Goal: Communication & Community: Participate in discussion

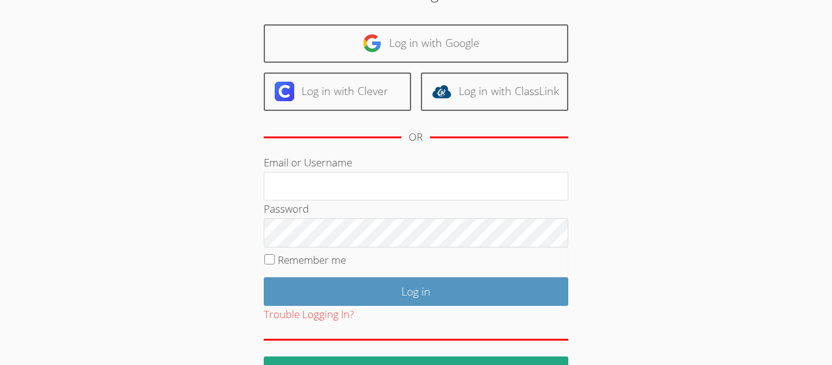
scroll to position [76, 0]
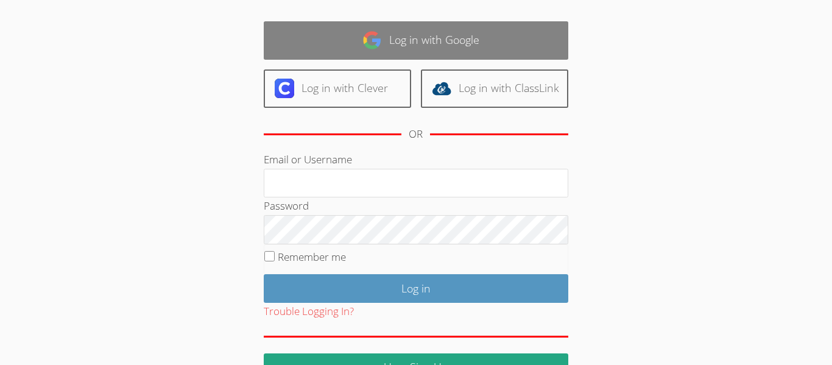
click at [313, 37] on link "Log in with Google" at bounding box center [416, 40] width 305 height 38
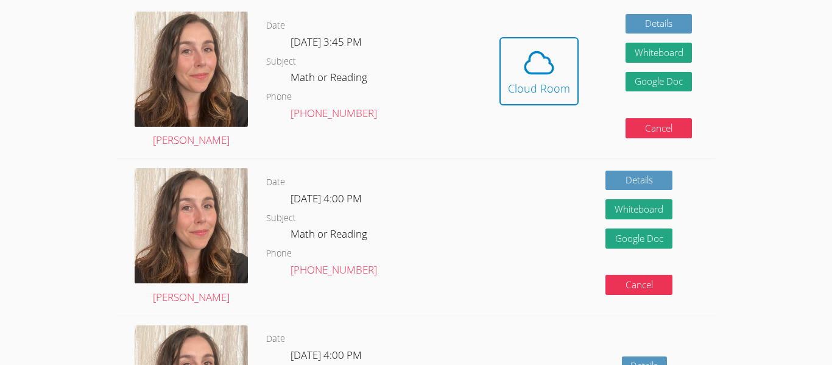
scroll to position [344, 0]
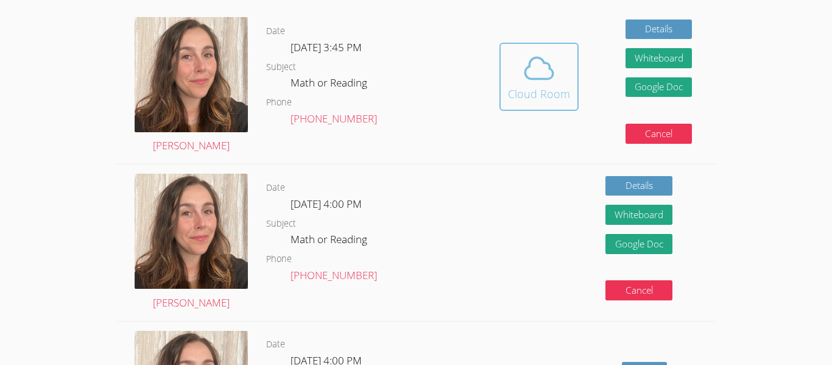
click at [512, 97] on div "Cloud Room" at bounding box center [539, 93] width 62 height 17
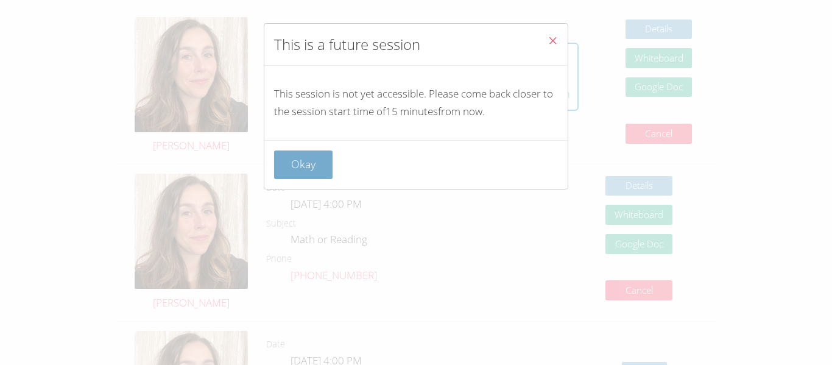
click at [316, 160] on button "Okay" at bounding box center [303, 165] width 58 height 29
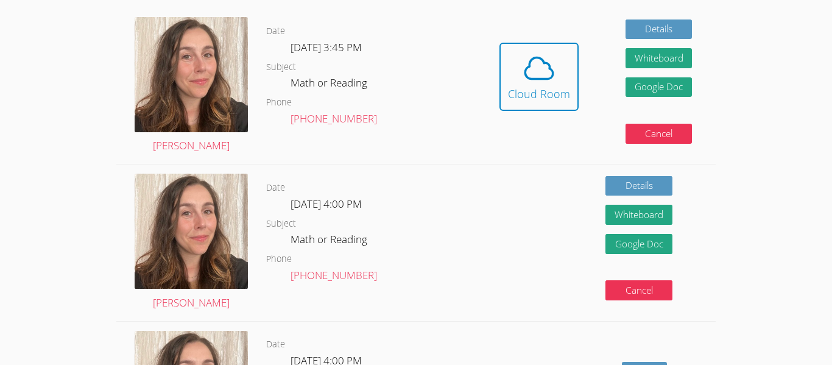
click at [316, 160] on div "Date [DATE] 3:45 PM Subject Math or Reading Phone [PHONE_NUMBER]" at bounding box center [371, 86] width 210 height 156
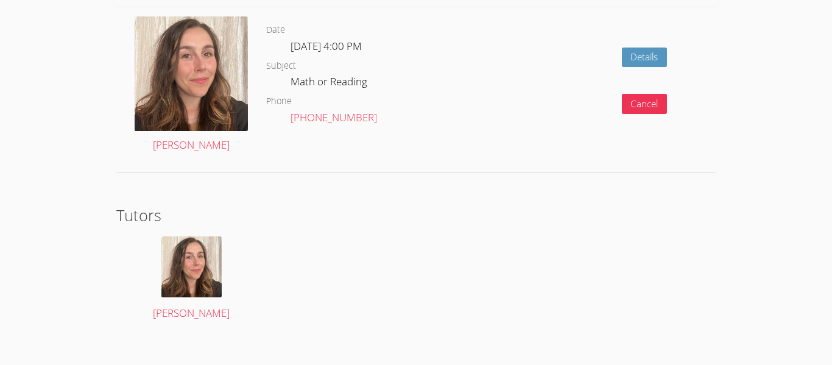
scroll to position [672, 0]
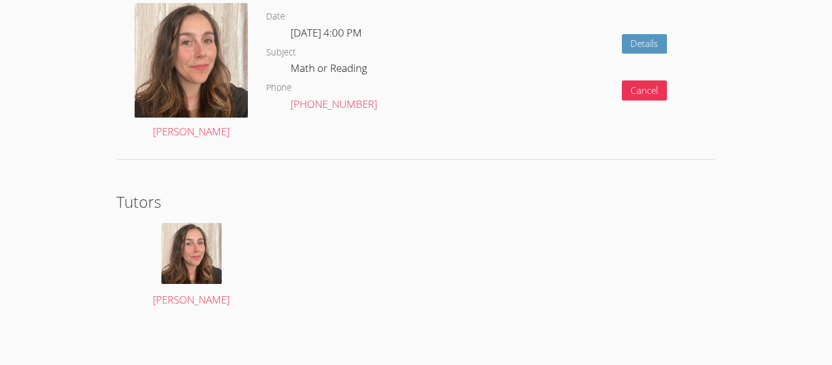
click at [459, 310] on section "Tutors [PERSON_NAME]" at bounding box center [416, 253] width 600 height 126
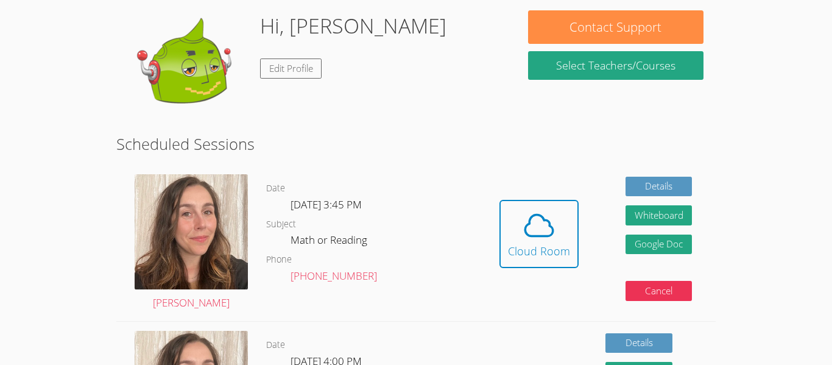
scroll to position [185, 0]
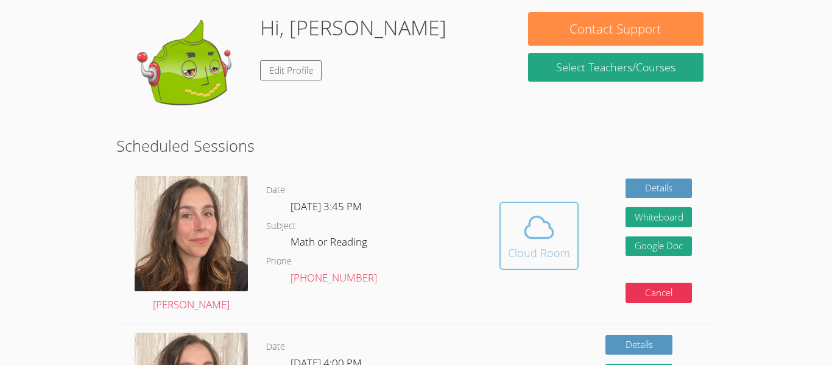
click at [533, 234] on icon at bounding box center [539, 227] width 34 height 34
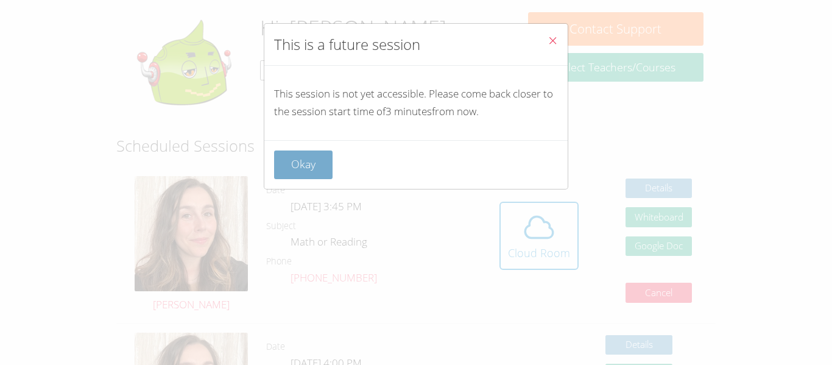
click at [297, 155] on button "Okay" at bounding box center [303, 165] width 58 height 29
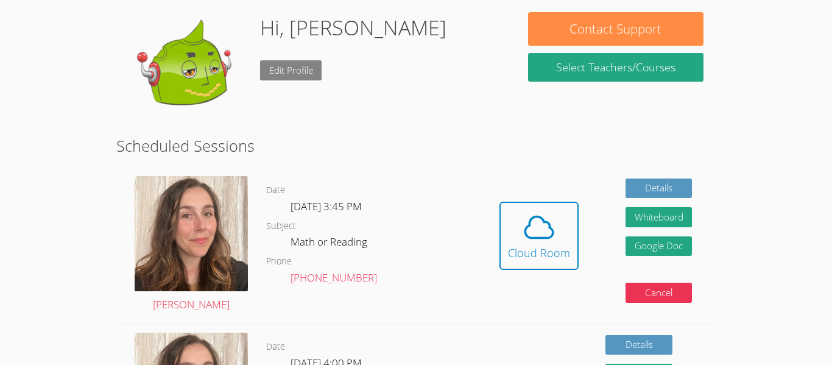
click at [285, 70] on link "Edit Profile" at bounding box center [291, 70] width 62 height 20
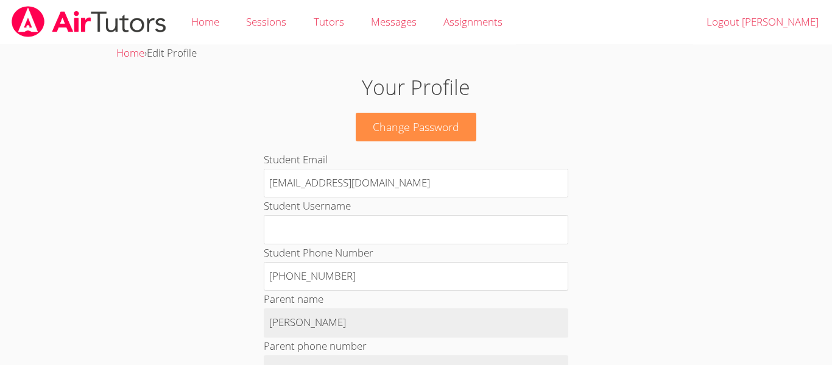
scroll to position [185, 0]
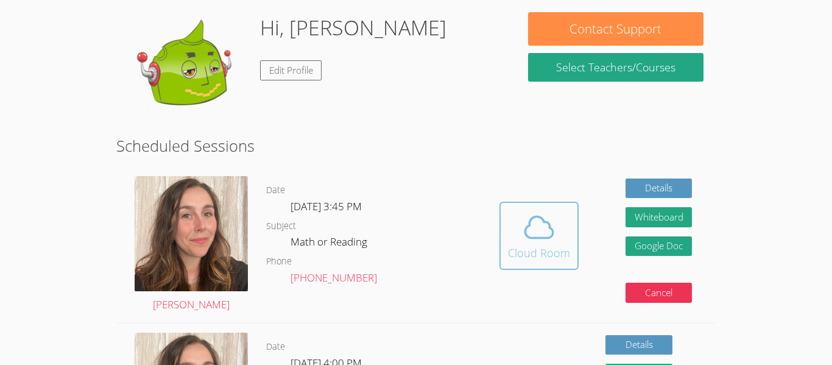
click at [519, 255] on div "Cloud Room" at bounding box center [539, 252] width 62 height 17
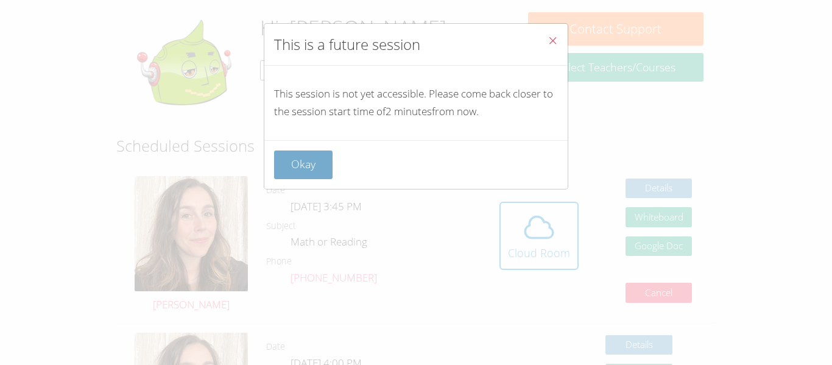
click at [307, 156] on button "Okay" at bounding box center [303, 165] width 58 height 29
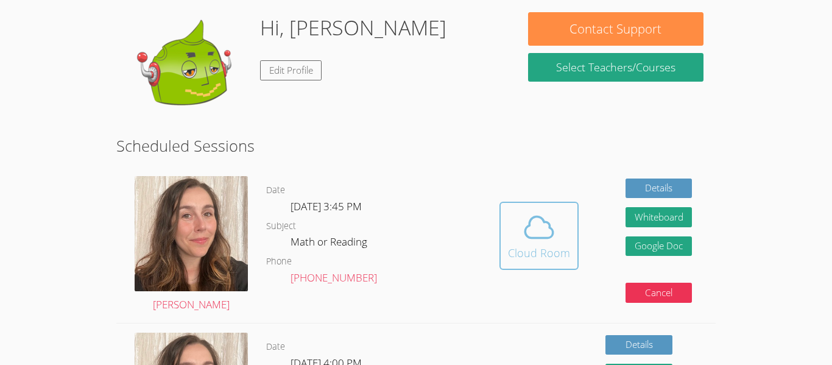
click at [512, 247] on div "Cloud Room" at bounding box center [539, 252] width 62 height 17
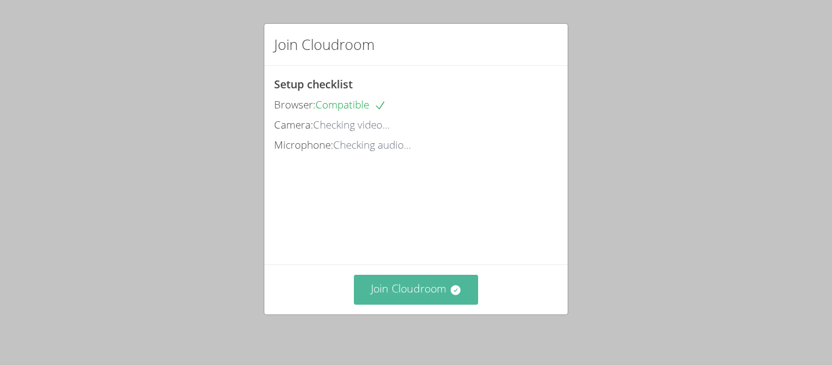
click at [404, 296] on button "Join Cloudroom" at bounding box center [416, 290] width 125 height 30
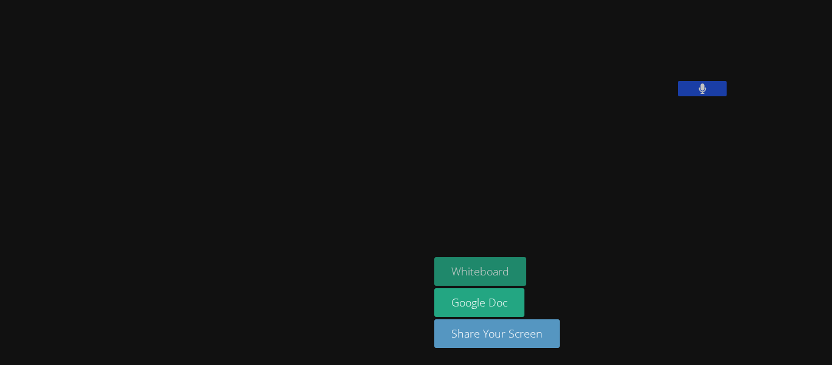
click at [434, 263] on button "Whiteboard" at bounding box center [480, 271] width 92 height 29
